Goal: Task Accomplishment & Management: Use online tool/utility

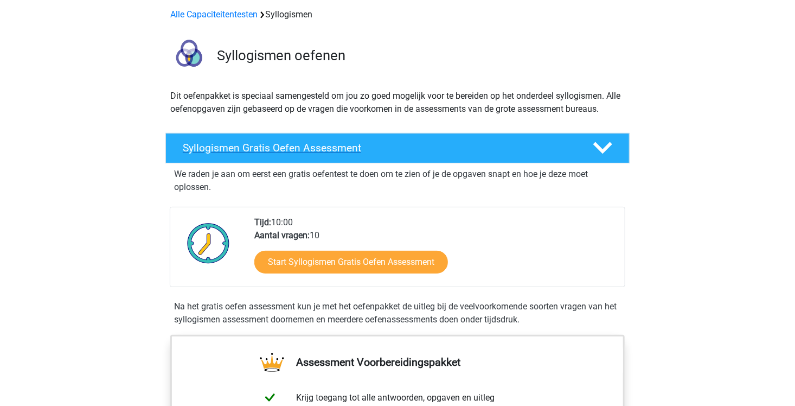
scroll to position [108, 0]
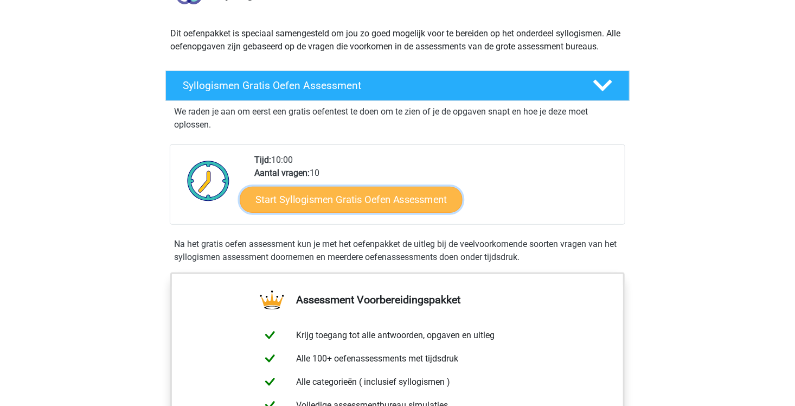
click at [389, 203] on link "Start Syllogismen Gratis Oefen Assessment" at bounding box center [351, 199] width 223 height 26
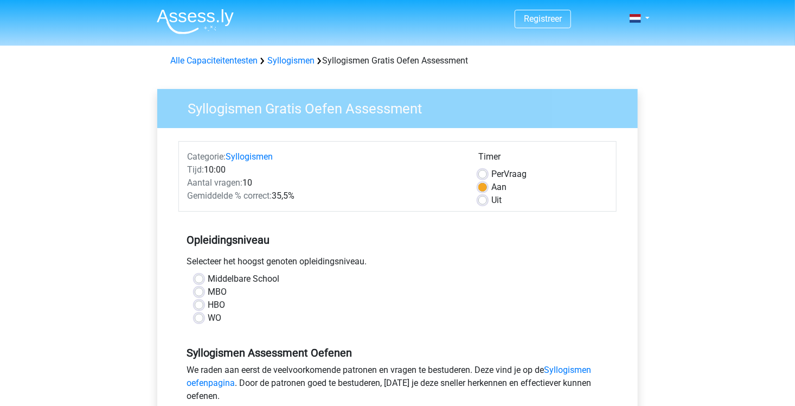
click at [216, 292] on label "MBO" at bounding box center [217, 291] width 19 height 13
click at [203, 292] on input "MBO" at bounding box center [199, 290] width 9 height 11
radio input "true"
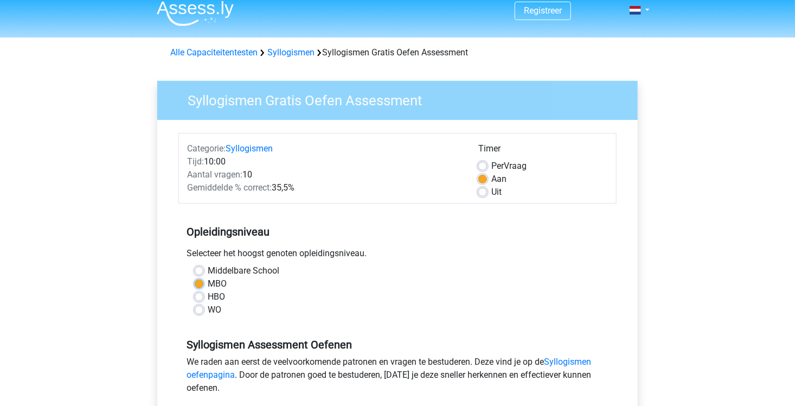
scroll to position [163, 0]
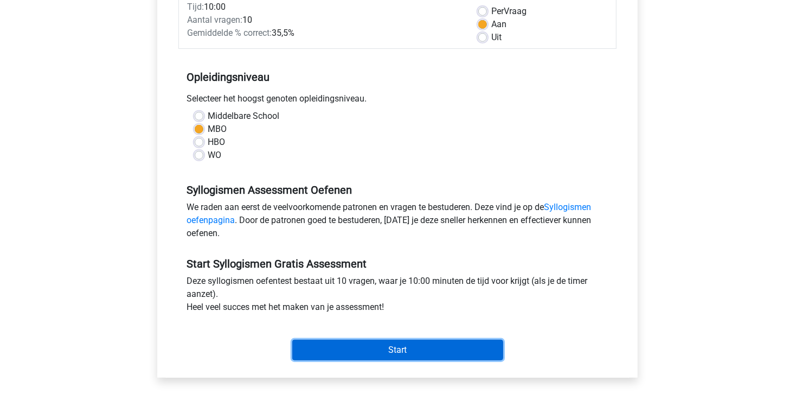
click at [367, 353] on input "Start" at bounding box center [397, 349] width 211 height 21
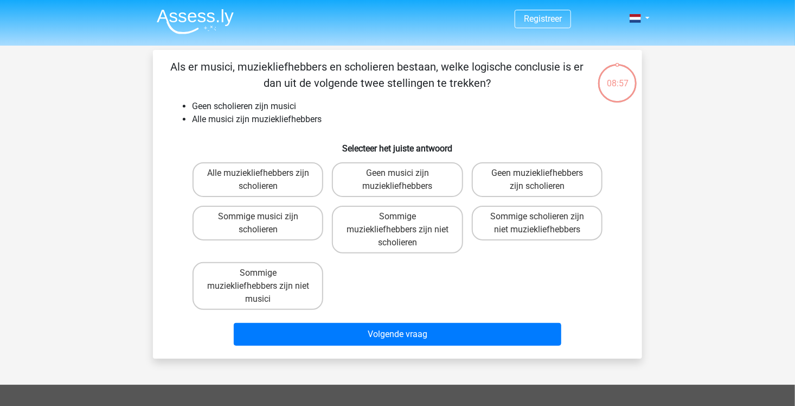
click at [537, 176] on input "Geen muziekliefhebbers zijn scholieren" at bounding box center [540, 176] width 7 height 7
radio input "true"
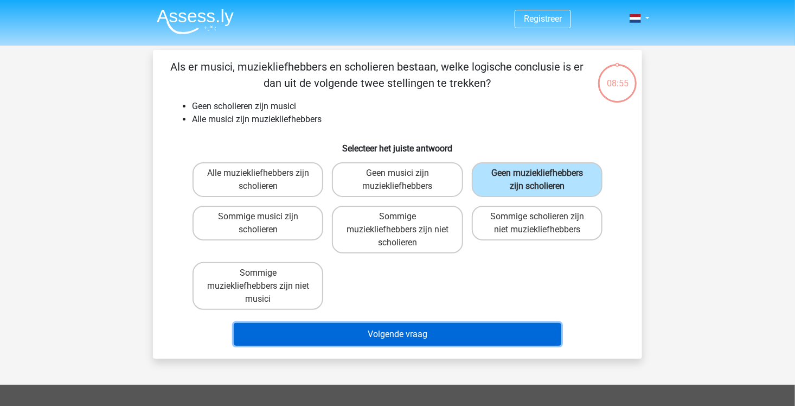
click at [424, 330] on button "Volgende vraag" at bounding box center [398, 334] width 328 height 23
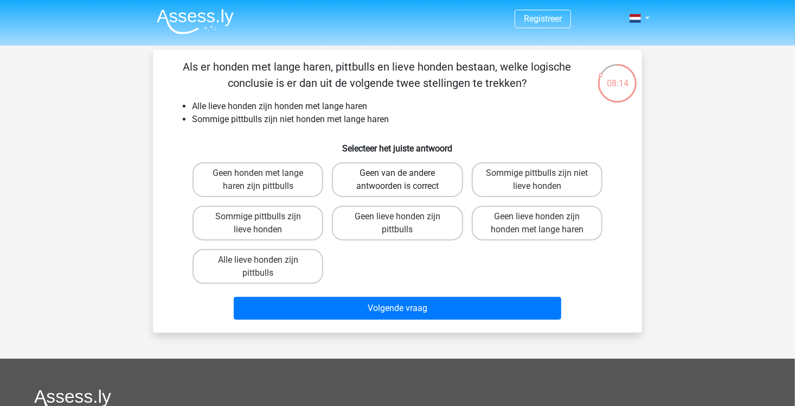
click at [402, 182] on label "Geen van de andere antwoorden is correct" at bounding box center [397, 179] width 131 height 35
click at [402, 180] on input "Geen van de andere antwoorden is correct" at bounding box center [400, 176] width 7 height 7
radio input "true"
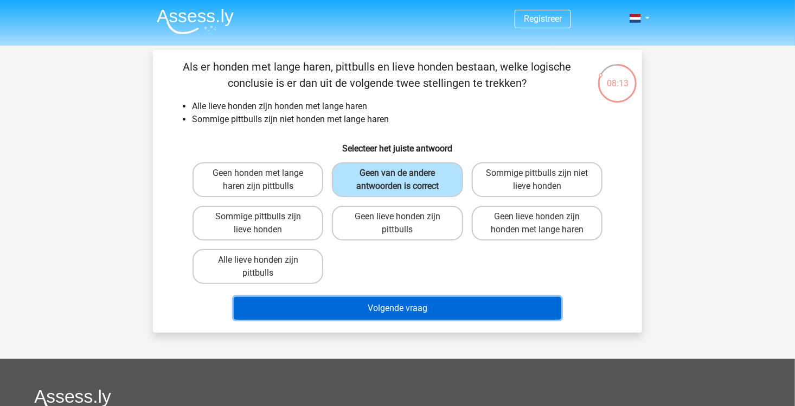
click at [454, 306] on button "Volgende vraag" at bounding box center [398, 308] width 328 height 23
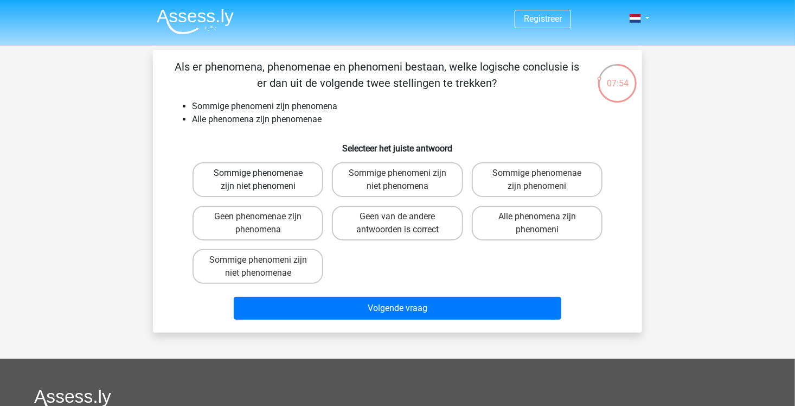
click at [281, 180] on label "Sommige phenomenae zijn niet phenomeni" at bounding box center [258, 179] width 131 height 35
click at [265, 180] on input "Sommige phenomenae zijn niet phenomeni" at bounding box center [261, 176] width 7 height 7
radio input "true"
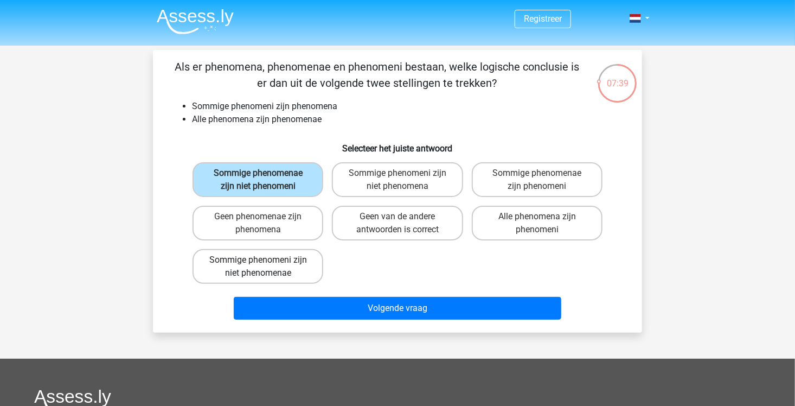
click at [245, 260] on label "Sommige phenomeni zijn niet phenomenae" at bounding box center [258, 266] width 131 height 35
click at [258, 260] on input "Sommige phenomeni zijn niet phenomenae" at bounding box center [261, 263] width 7 height 7
radio input "true"
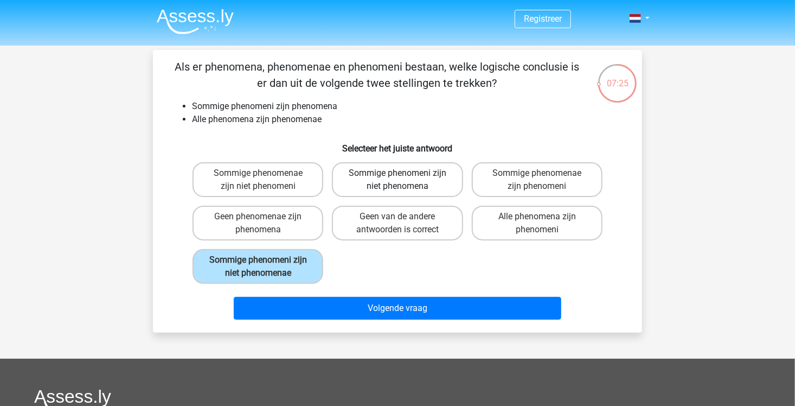
click at [361, 176] on label "Sommige phenomeni zijn niet phenomena" at bounding box center [397, 179] width 131 height 35
click at [397, 176] on input "Sommige phenomeni zijn niet phenomena" at bounding box center [400, 176] width 7 height 7
radio input "true"
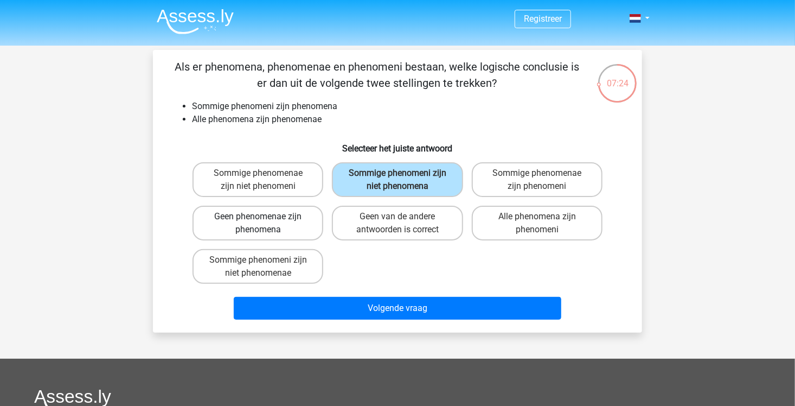
click at [292, 222] on label "Geen phenomenae zijn phenomena" at bounding box center [258, 223] width 131 height 35
click at [265, 222] on input "Geen phenomenae zijn phenomena" at bounding box center [261, 219] width 7 height 7
radio input "true"
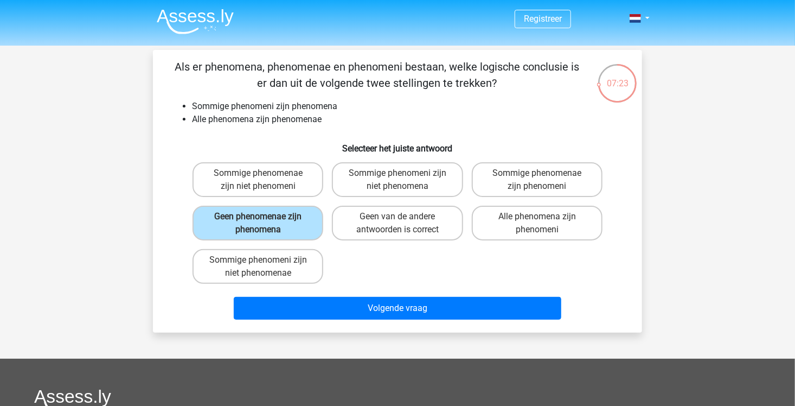
click at [295, 245] on div "Sommige phenomeni zijn niet phenomenae" at bounding box center [257, 266] width 139 height 43
click at [374, 182] on label "Sommige phenomeni zijn niet phenomena" at bounding box center [397, 179] width 131 height 35
click at [397, 180] on input "Sommige phenomeni zijn niet phenomena" at bounding box center [400, 176] width 7 height 7
radio input "true"
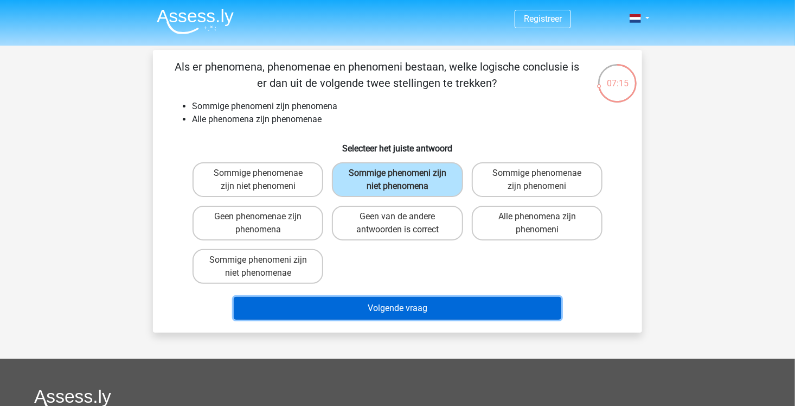
click at [398, 304] on button "Volgende vraag" at bounding box center [398, 308] width 328 height 23
